Goal: Task Accomplishment & Management: Use online tool/utility

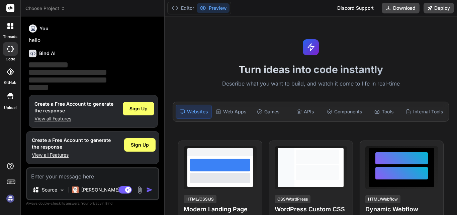
scroll to position [3, 0]
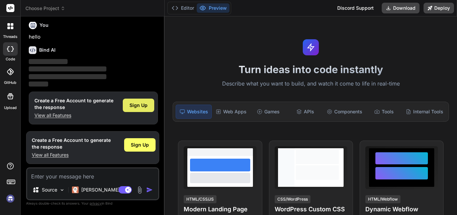
click at [144, 106] on span "Sign Up" at bounding box center [139, 105] width 18 height 7
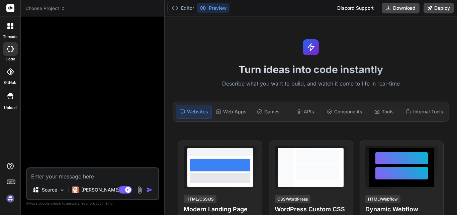
scroll to position [0, 0]
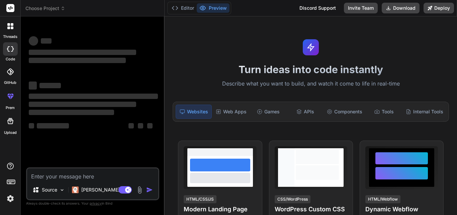
type textarea "x"
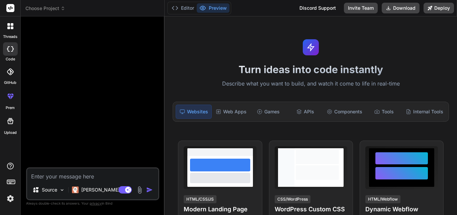
click at [85, 175] on textarea at bounding box center [92, 174] width 131 height 12
paste textarea "1. If a PO is being created WITHOUT a Project, this field should be left blank …"
type textarea "1. If a PO is being created WITHOUT a Project, this field should be left blank …"
type textarea "x"
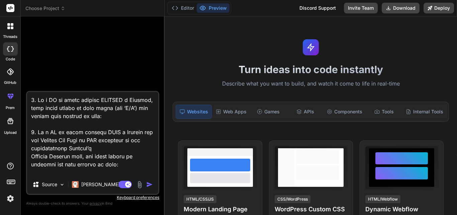
scroll to position [1824, 0]
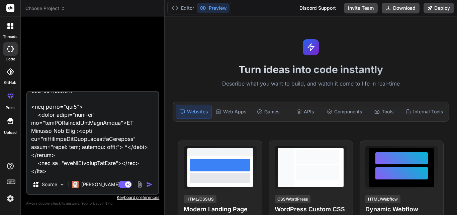
type textarea "1. If a PO is being created WITHOUT a Project, this field should be left blank …"
click at [147, 183] on img "button" at bounding box center [149, 184] width 7 height 7
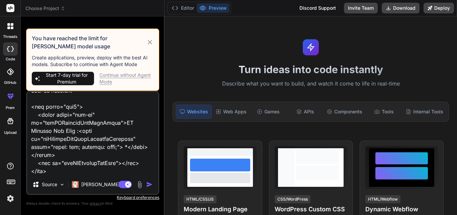
click at [129, 76] on div "Continue without Agent Mode" at bounding box center [126, 78] width 54 height 13
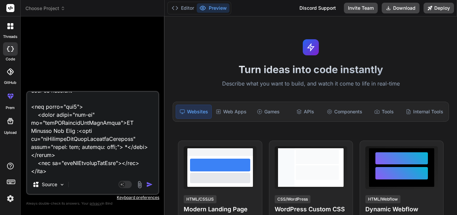
scroll to position [1825, 0]
click at [146, 184] on div "Agent Mode. When this toggle is activated, AI automatically makes decisions, re…" at bounding box center [136, 184] width 38 height 8
click at [147, 182] on img "button" at bounding box center [149, 184] width 7 height 7
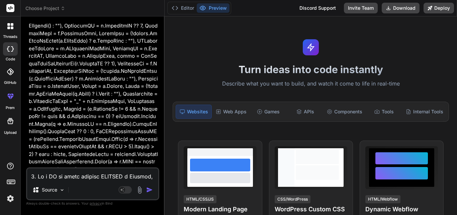
scroll to position [167, 0]
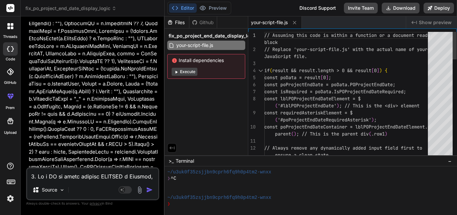
type textarea "x"
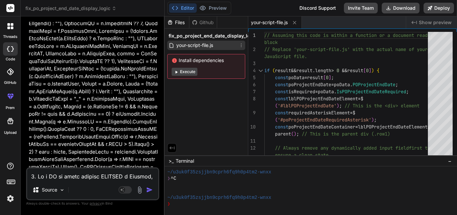
click at [213, 45] on span "your-script-file.js" at bounding box center [195, 45] width 38 height 8
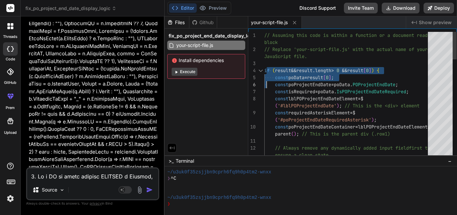
drag, startPoint x: 266, startPoint y: 69, endPoint x: 267, endPoint y: 82, distance: 12.4
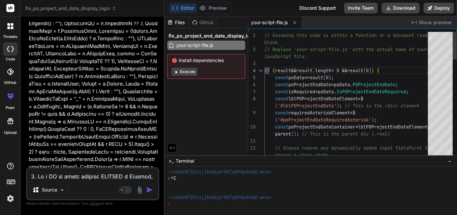
drag, startPoint x: 264, startPoint y: 69, endPoint x: 288, endPoint y: 140, distance: 74.0
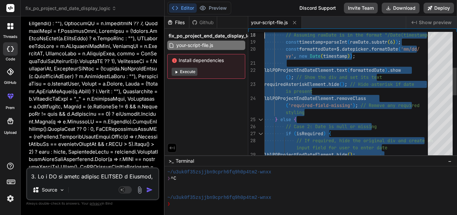
type textarea "// Assuming this code is within a function or a document ready block // Replace…"
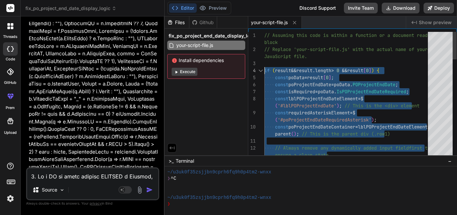
drag, startPoint x: 266, startPoint y: 151, endPoint x: 263, endPoint y: 67, distance: 84.1
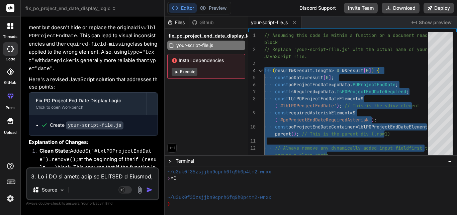
scroll to position [803, 0]
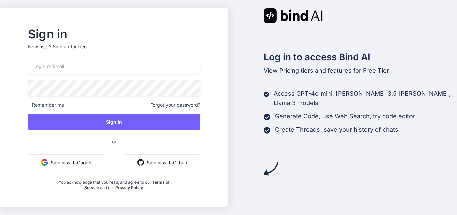
click at [156, 66] on input "email" at bounding box center [114, 66] width 172 height 16
type input "[EMAIL_ADDRESS][DOMAIN_NAME]"
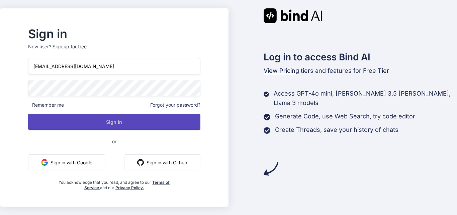
click at [159, 118] on button "Sign In" at bounding box center [114, 121] width 172 height 16
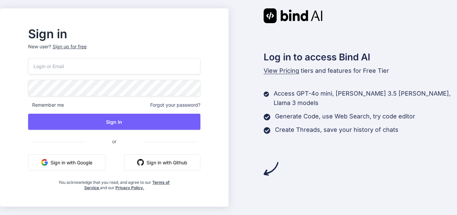
click at [140, 70] on input "email" at bounding box center [114, 66] width 172 height 16
type input "[EMAIL_ADDRESS][DOMAIN_NAME]"
click at [142, 98] on div "[EMAIL_ADDRESS][DOMAIN_NAME] Remember me Forgot your password? Sign In or Sign …" at bounding box center [114, 124] width 172 height 132
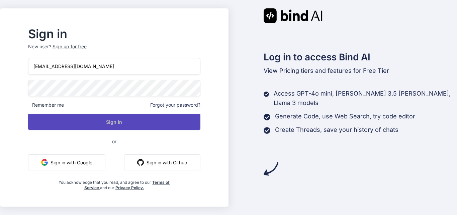
click at [124, 121] on button "Sign In" at bounding box center [114, 121] width 172 height 16
